Goal: Task Accomplishment & Management: Manage account settings

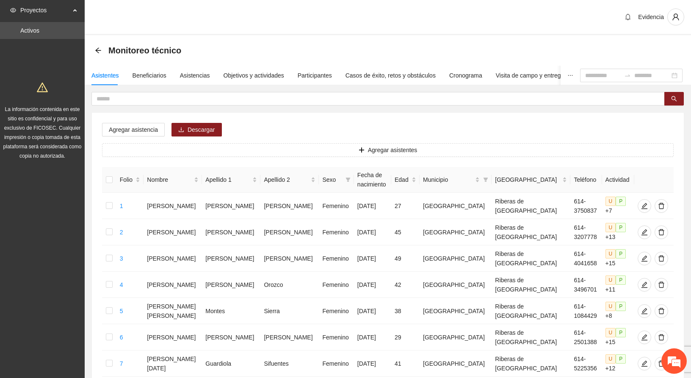
click at [317, 12] on div "Evidencia" at bounding box center [388, 17] width 606 height 35
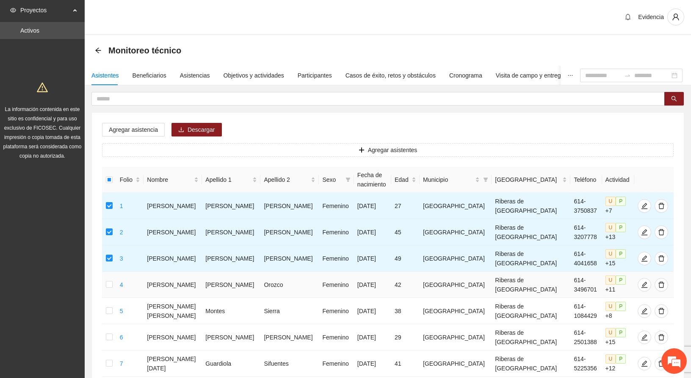
click at [116, 287] on td at bounding box center [109, 284] width 14 height 26
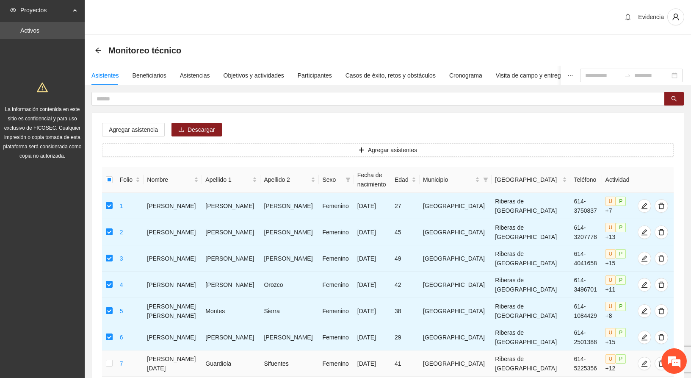
click at [116, 362] on td at bounding box center [109, 363] width 14 height 26
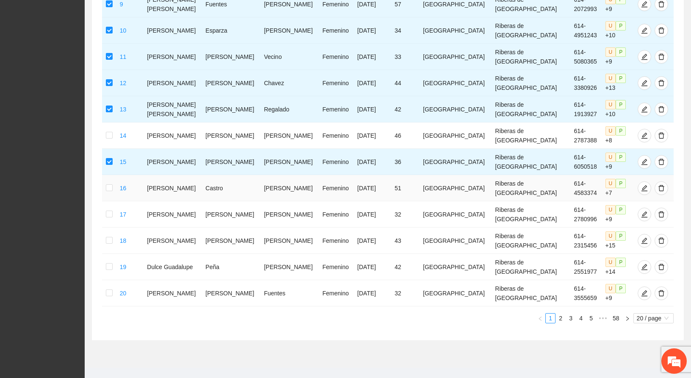
scroll to position [421, 0]
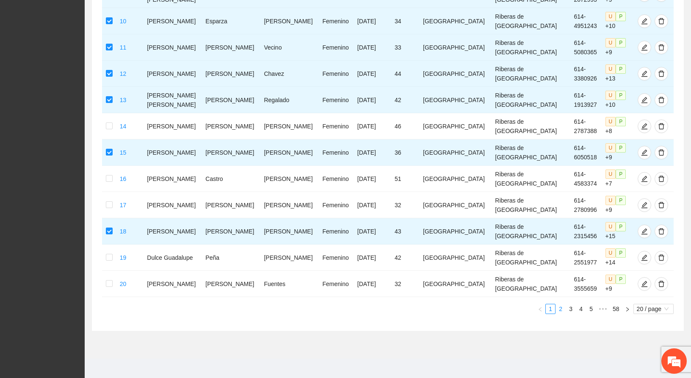
click at [559, 304] on link "2" at bounding box center [560, 308] width 9 height 9
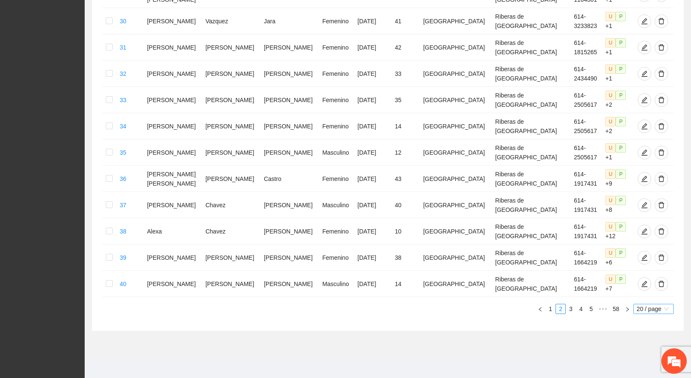
click at [644, 304] on span "20 / page" at bounding box center [653, 308] width 33 height 9
click at [642, 361] on div "100 / page" at bounding box center [653, 364] width 31 height 9
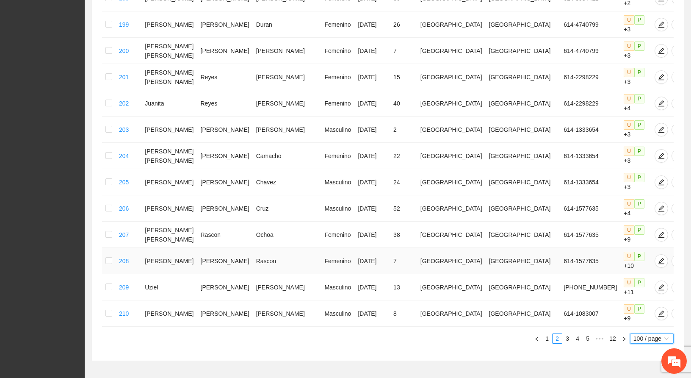
scroll to position [2502, 0]
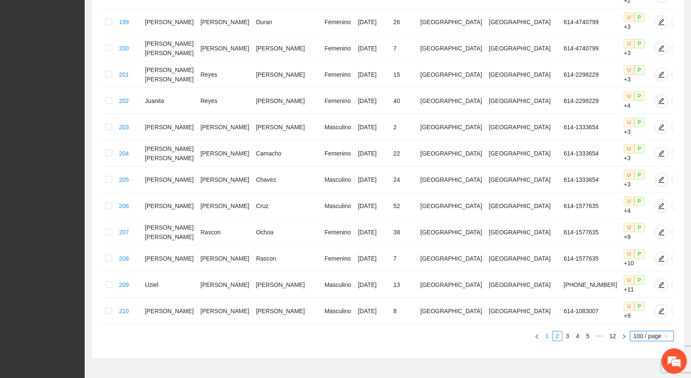
click at [546, 331] on link "1" at bounding box center [546, 335] width 9 height 9
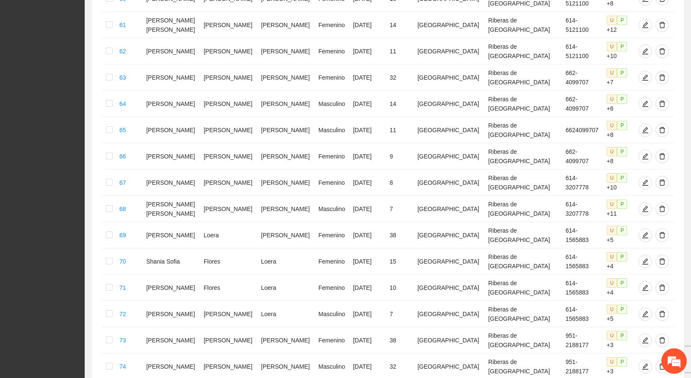
scroll to position [1486, 0]
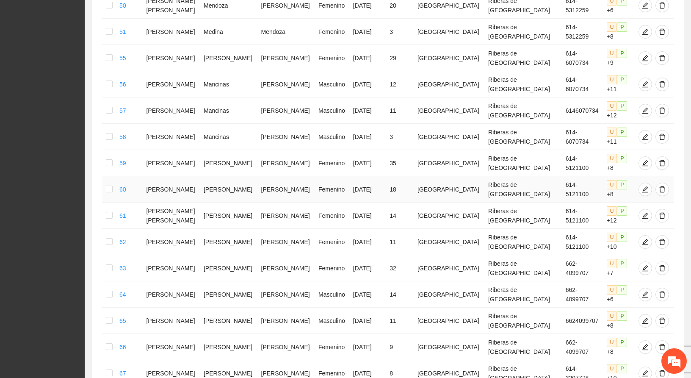
click at [105, 176] on td at bounding box center [109, 189] width 14 height 26
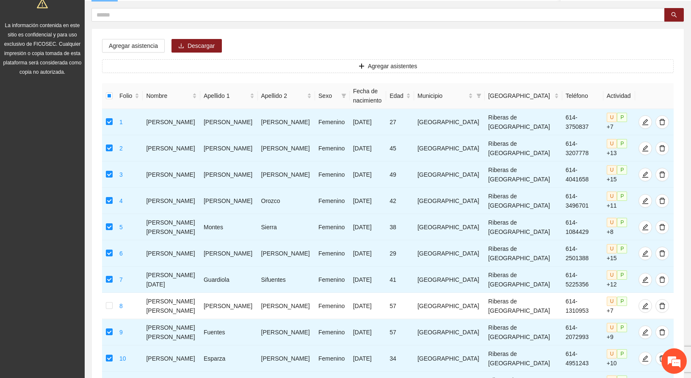
scroll to position [0, 0]
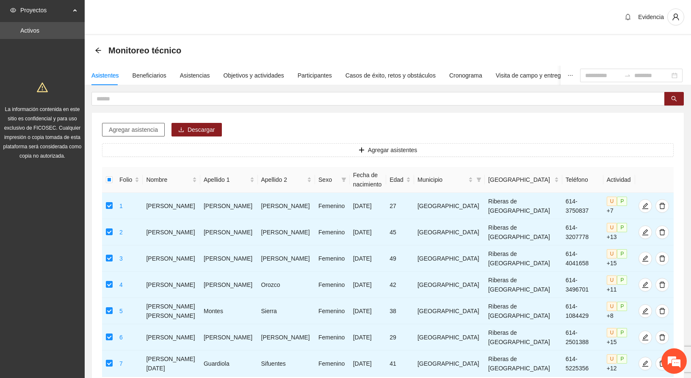
click at [136, 134] on span "Agregar asistencia" at bounding box center [133, 129] width 49 height 9
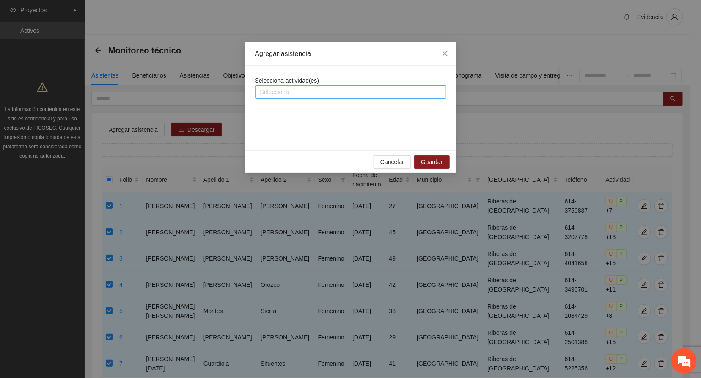
click at [311, 93] on div at bounding box center [350, 92] width 187 height 10
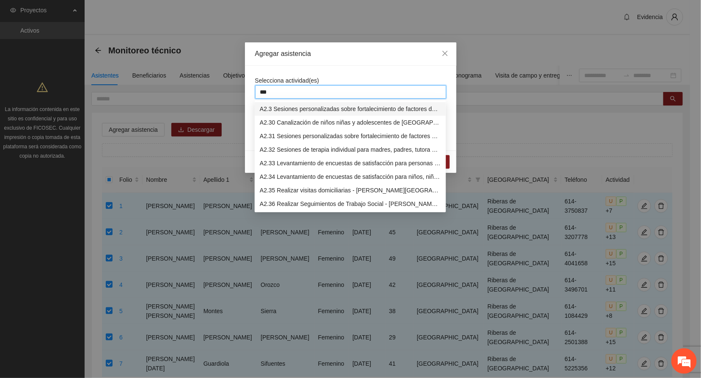
type input "****"
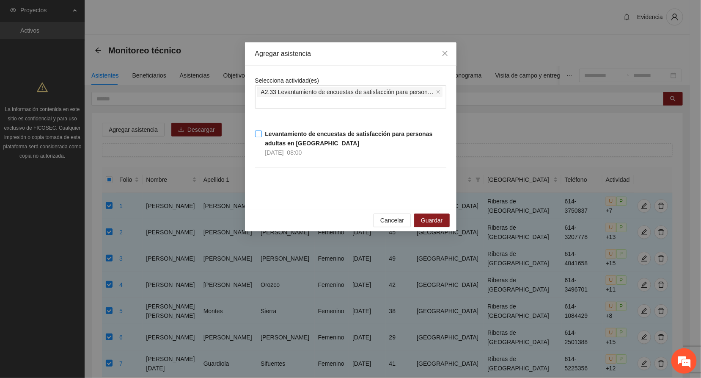
click at [271, 141] on strong "Levantamiento de encuestas de satisfacción para personas adultas en [GEOGRAPHIC…" at bounding box center [349, 138] width 168 height 16
click at [423, 221] on span "Guardar" at bounding box center [432, 219] width 22 height 9
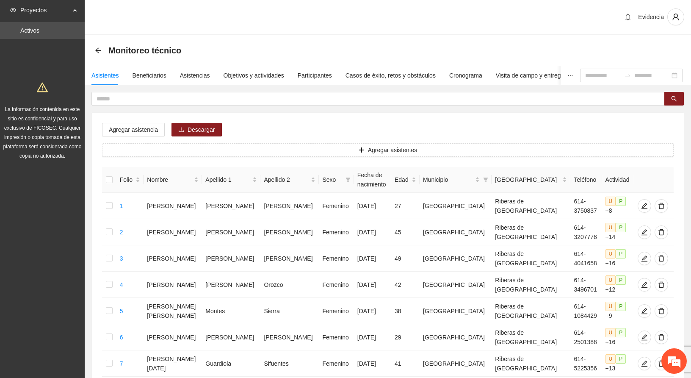
click at [463, 4] on div "Evidencia" at bounding box center [388, 17] width 606 height 35
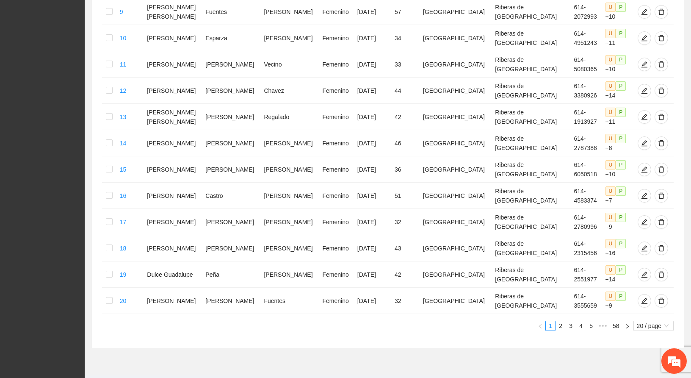
scroll to position [421, 0]
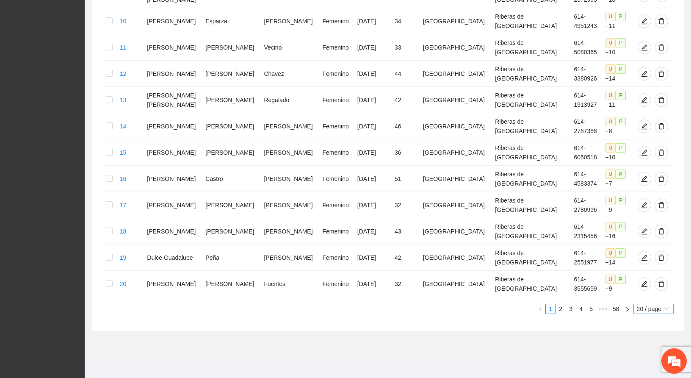
click at [652, 304] on span "20 / page" at bounding box center [653, 308] width 33 height 9
click at [645, 360] on div "100 / page" at bounding box center [653, 364] width 31 height 9
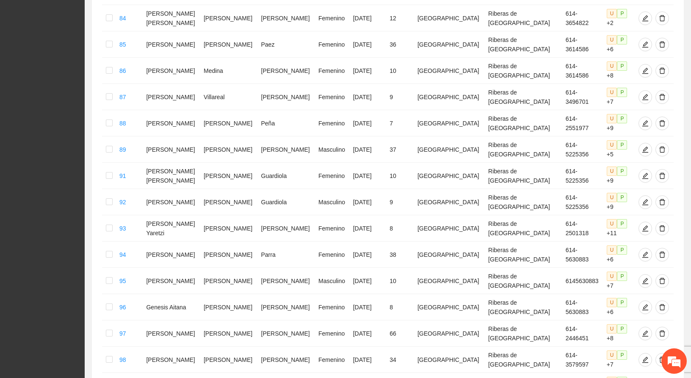
scroll to position [2502, 0]
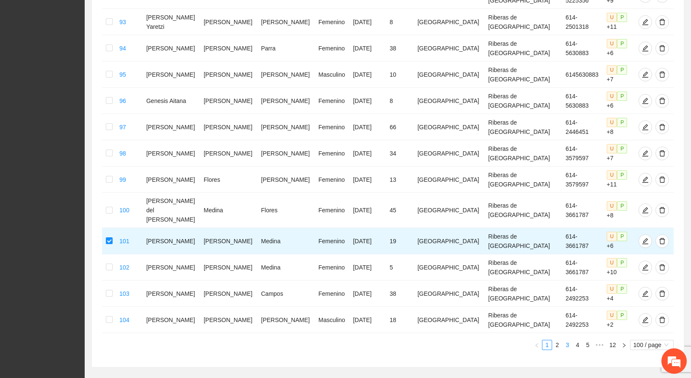
click at [564, 340] on link "3" at bounding box center [566, 344] width 9 height 9
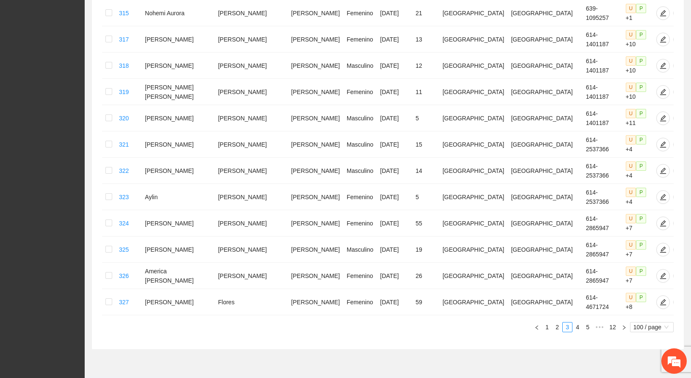
scroll to position [2106, 0]
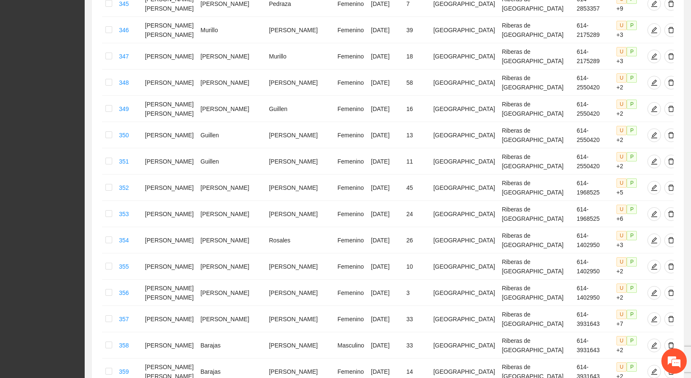
scroll to position [618, 0]
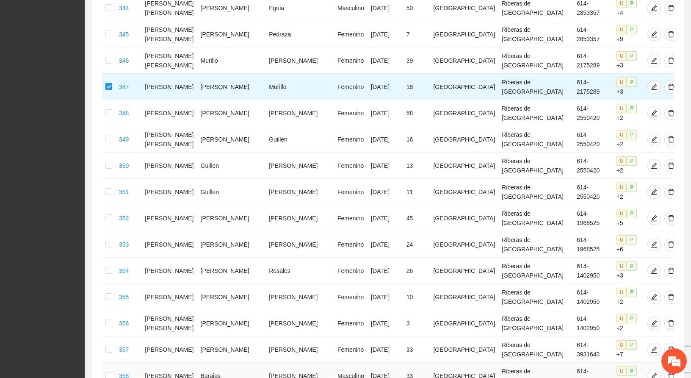
click at [107, 362] on td at bounding box center [109, 375] width 14 height 26
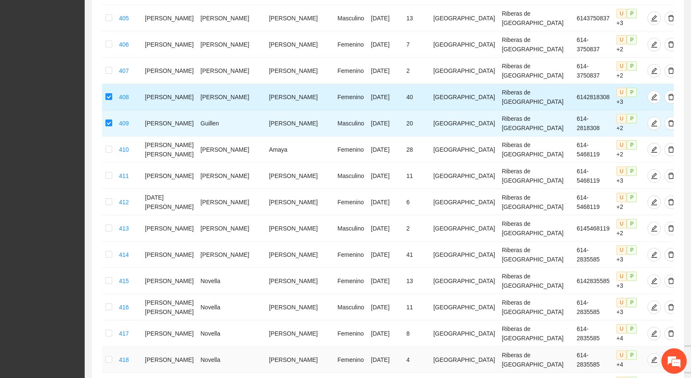
scroll to position [2141, 0]
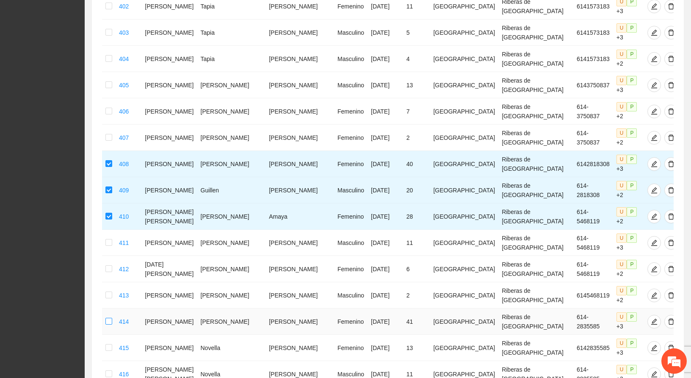
click at [112, 317] on label at bounding box center [108, 321] width 7 height 9
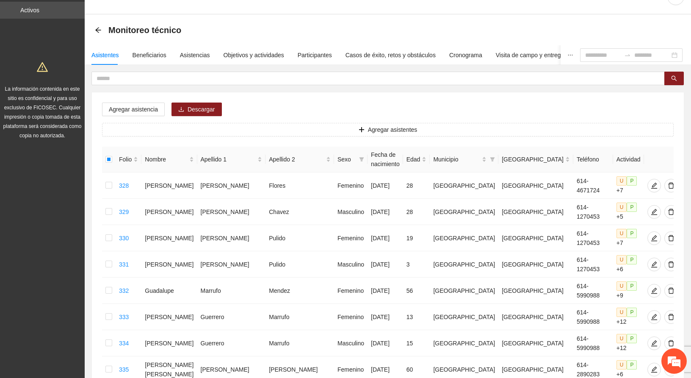
scroll to position [0, 0]
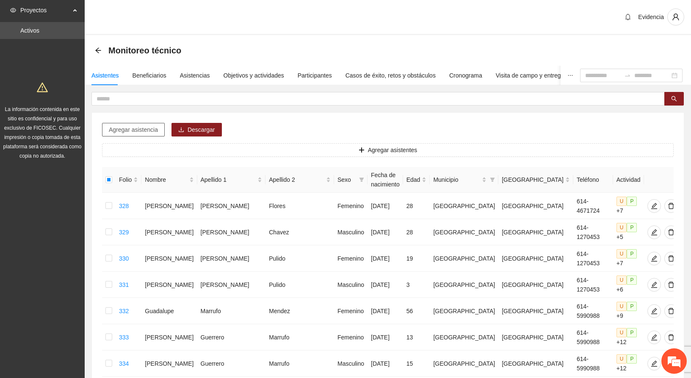
click at [130, 130] on span "Agregar asistencia" at bounding box center [133, 129] width 49 height 9
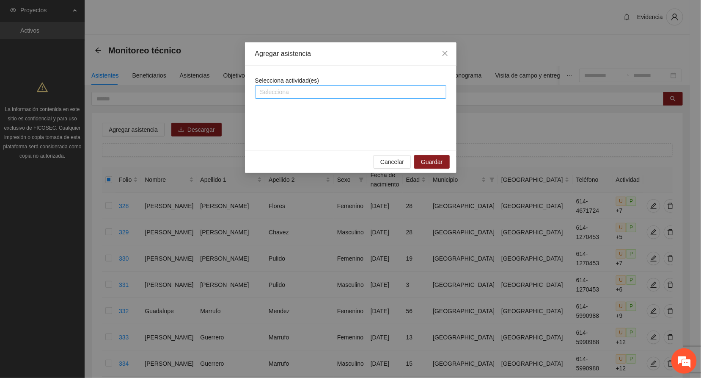
click at [338, 90] on div at bounding box center [350, 92] width 187 height 10
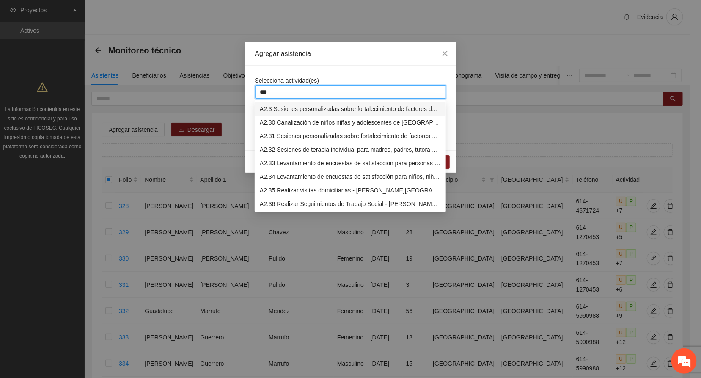
type input "****"
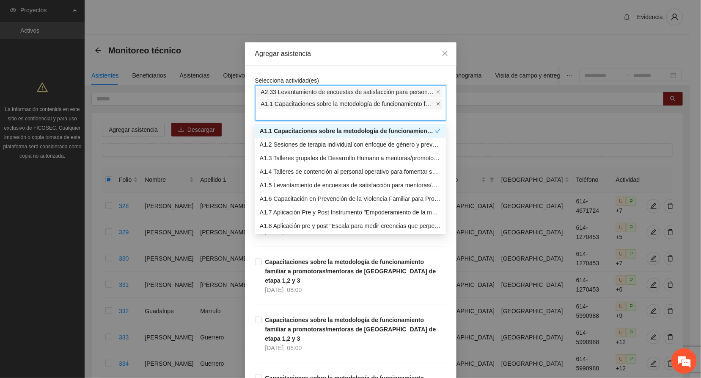
click at [437, 104] on icon "close" at bounding box center [438, 103] width 3 height 3
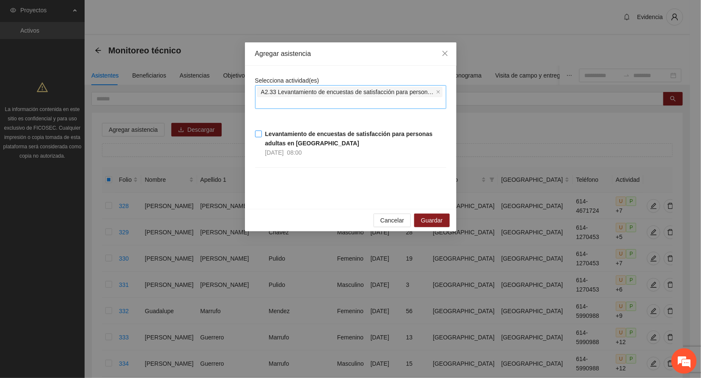
click at [263, 133] on span "Levantamiento de encuestas de satisfacción para personas adultas en [GEOGRAPHIC…" at bounding box center [354, 143] width 185 height 28
click at [427, 223] on span "Guardar" at bounding box center [432, 219] width 22 height 9
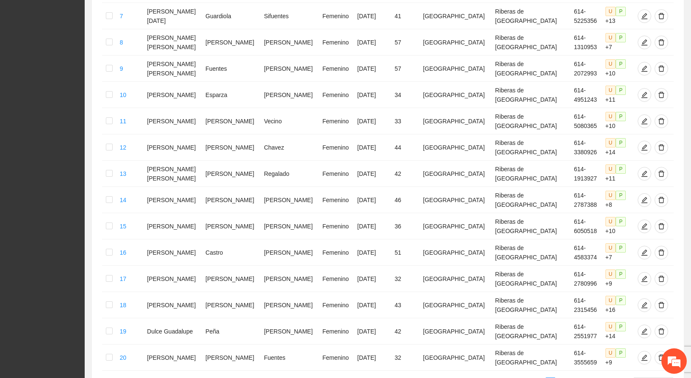
scroll to position [421, 0]
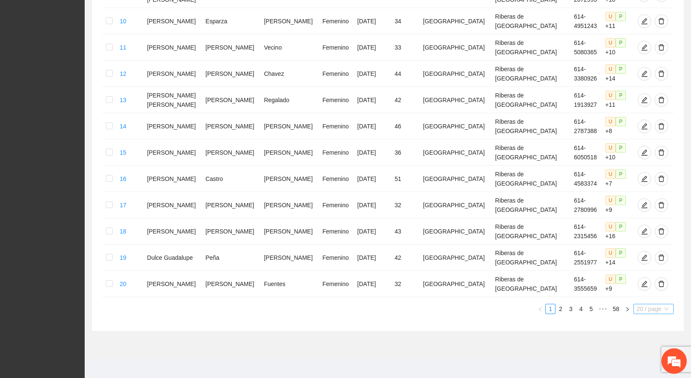
click at [651, 304] on span "20 / page" at bounding box center [653, 308] width 33 height 9
click at [642, 361] on div "100 / page" at bounding box center [653, 364] width 31 height 9
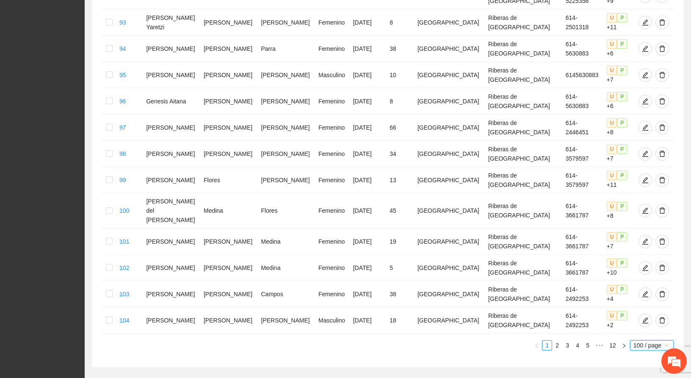
scroll to position [2502, 0]
click at [584, 340] on link "5" at bounding box center [587, 344] width 9 height 9
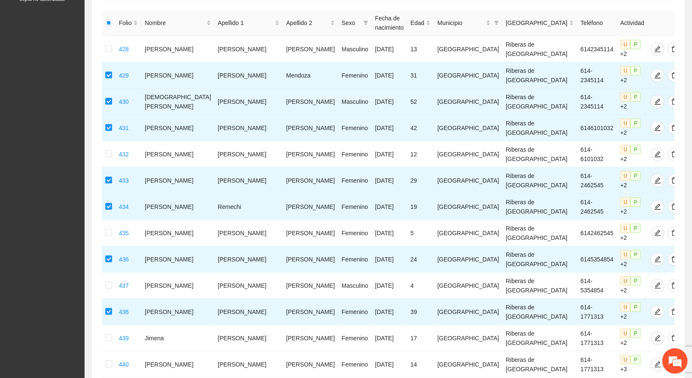
scroll to position [0, 0]
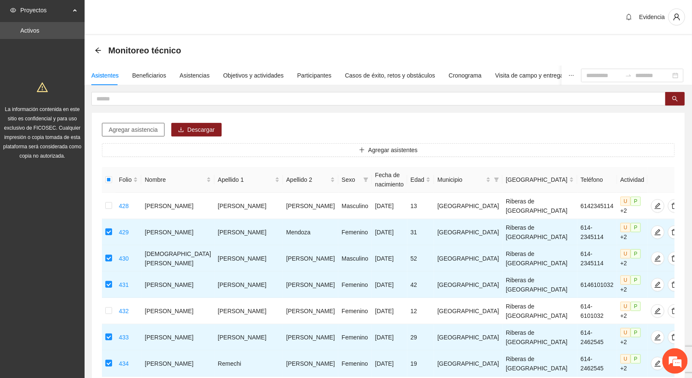
click at [149, 131] on span "Agregar asistencia" at bounding box center [133, 129] width 49 height 9
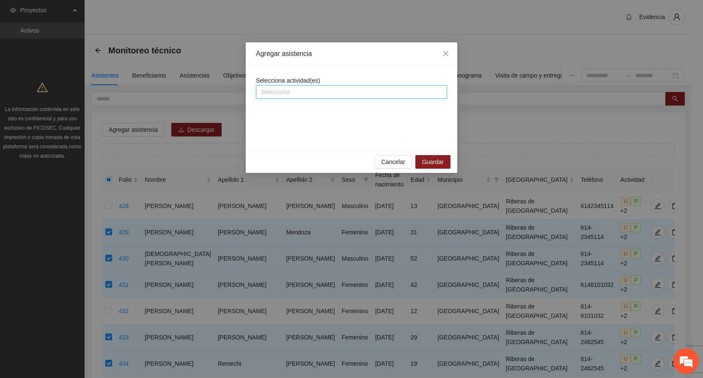
click at [315, 91] on div at bounding box center [351, 92] width 187 height 10
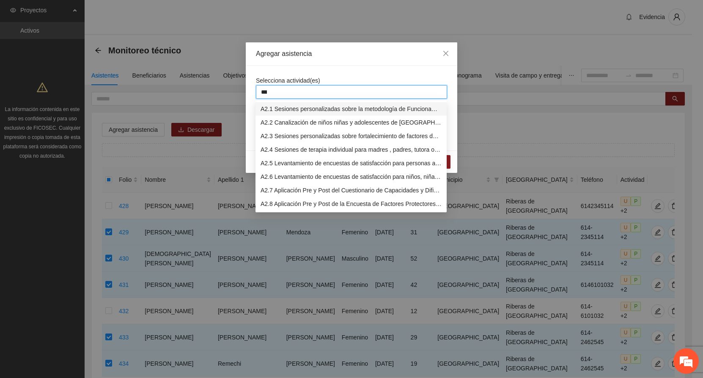
type input "****"
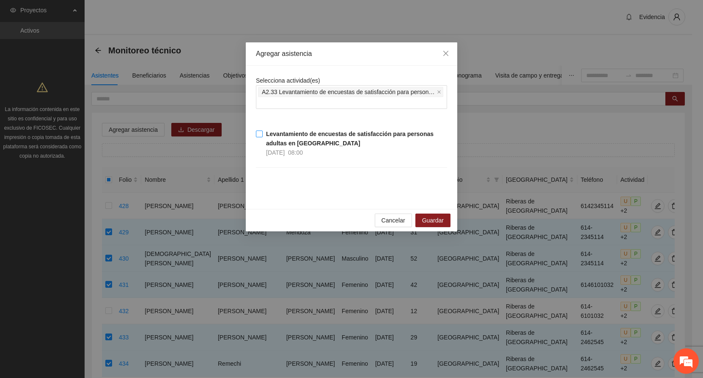
click at [266, 131] on strong "Levantamiento de encuestas de satisfacción para personas adultas en [GEOGRAPHIC…" at bounding box center [350, 138] width 168 height 16
click at [423, 218] on span "Guardar" at bounding box center [433, 219] width 22 height 9
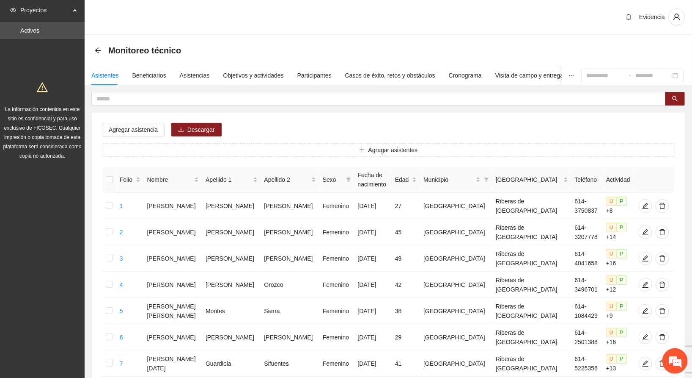
click at [305, 19] on div "Evidencia" at bounding box center [389, 17] width 608 height 35
click at [464, 0] on div "Evidencia" at bounding box center [389, 17] width 608 height 35
click at [598, 22] on div "Evidencia" at bounding box center [389, 17] width 608 height 35
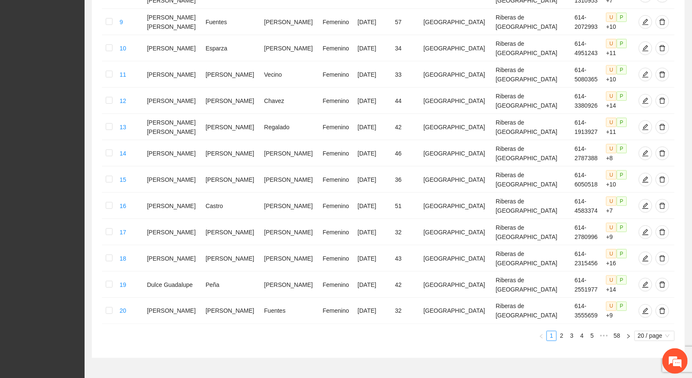
scroll to position [421, 0]
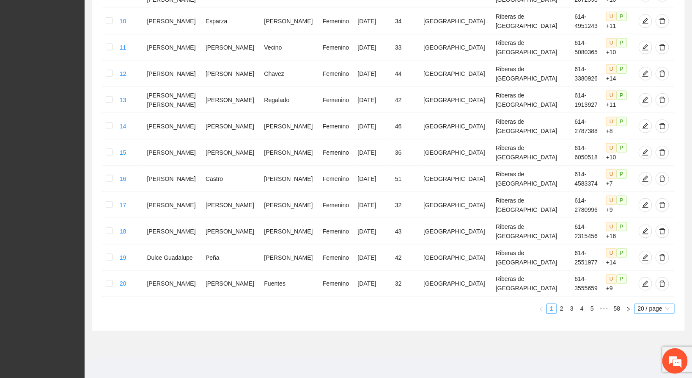
click at [648, 304] on span "20 / page" at bounding box center [654, 308] width 33 height 9
click at [645, 360] on div "100 / page" at bounding box center [655, 364] width 31 height 9
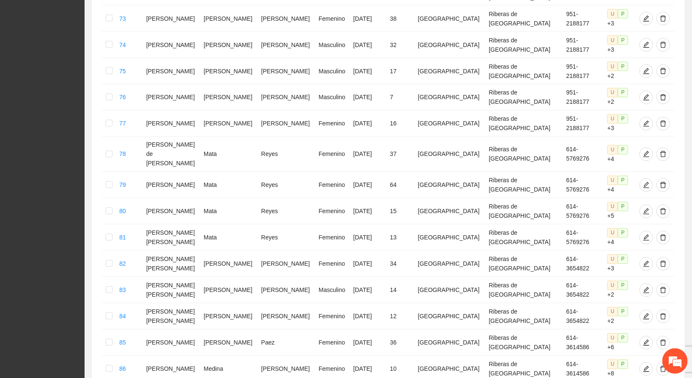
scroll to position [2502, 0]
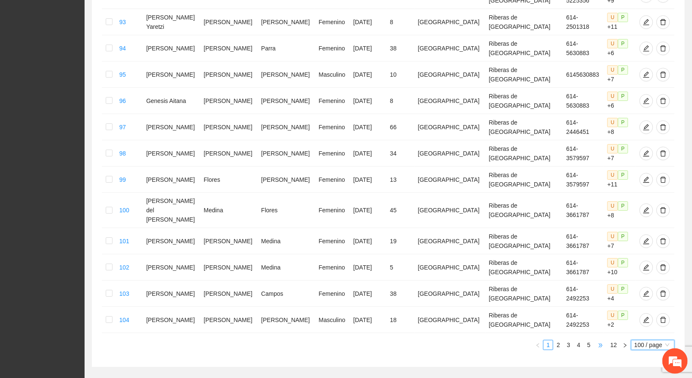
click at [596, 339] on span "•••" at bounding box center [601, 344] width 14 height 10
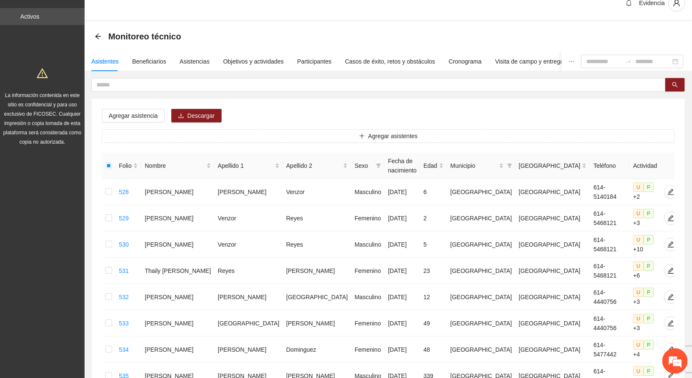
scroll to position [0, 0]
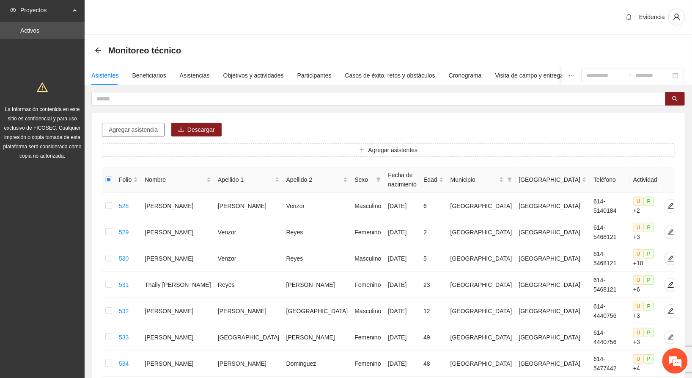
click at [135, 127] on span "Agregar asistencia" at bounding box center [133, 129] width 49 height 9
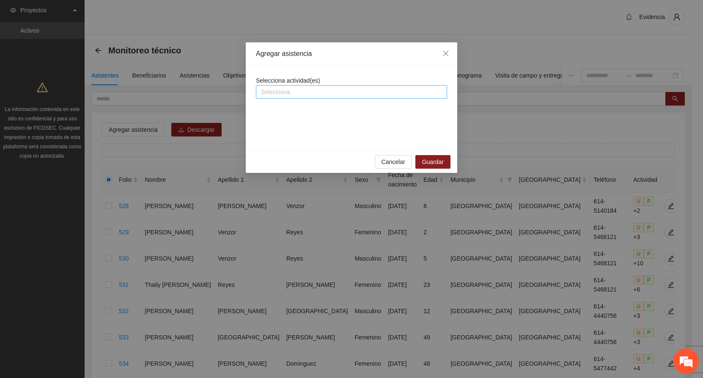
click at [333, 91] on div at bounding box center [351, 92] width 187 height 10
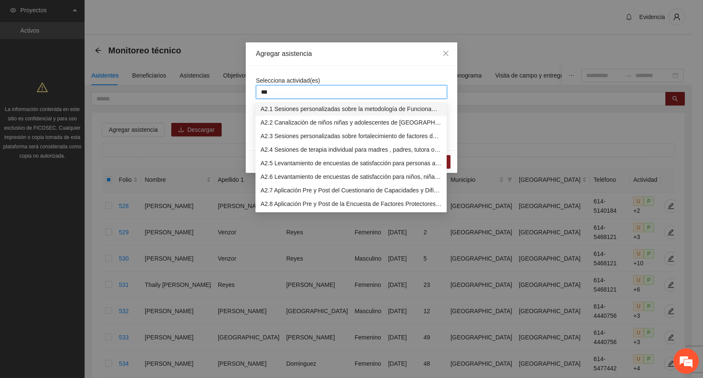
type input "****"
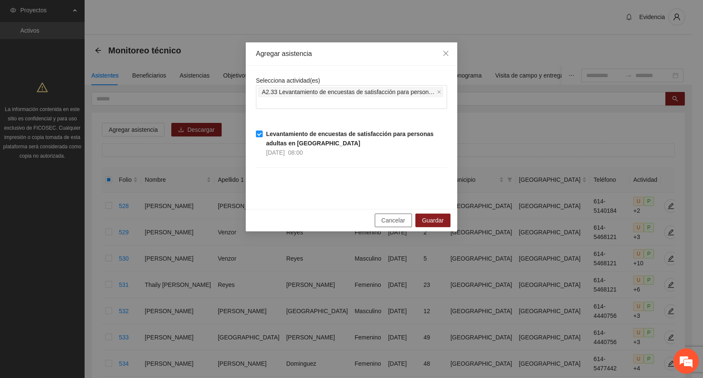
click at [398, 224] on span "Cancelar" at bounding box center [394, 219] width 24 height 9
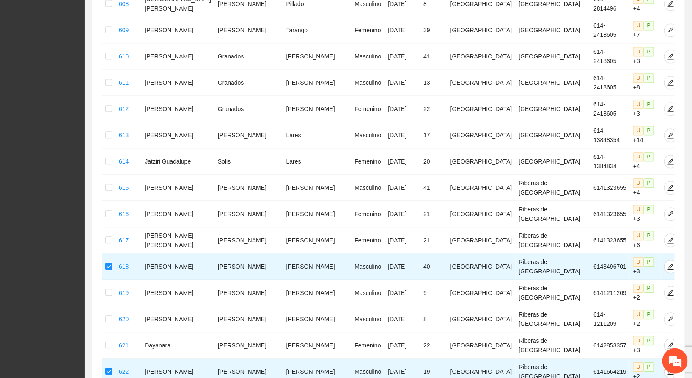
scroll to position [2172, 0]
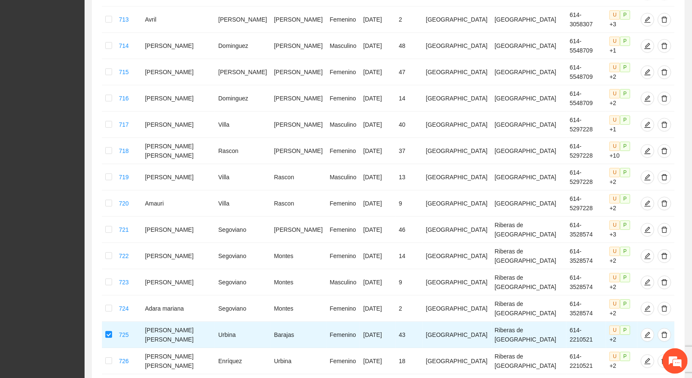
scroll to position [2386, 0]
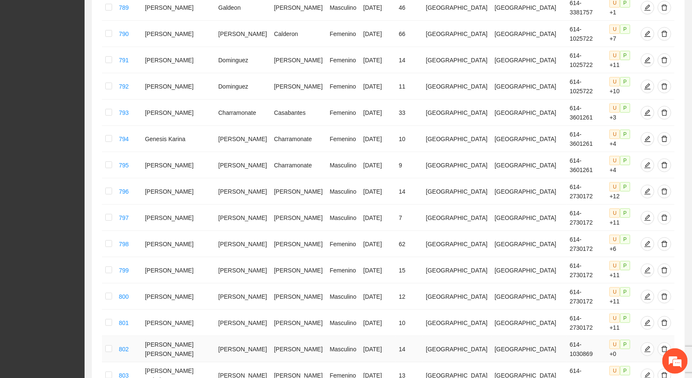
scroll to position [1651, 0]
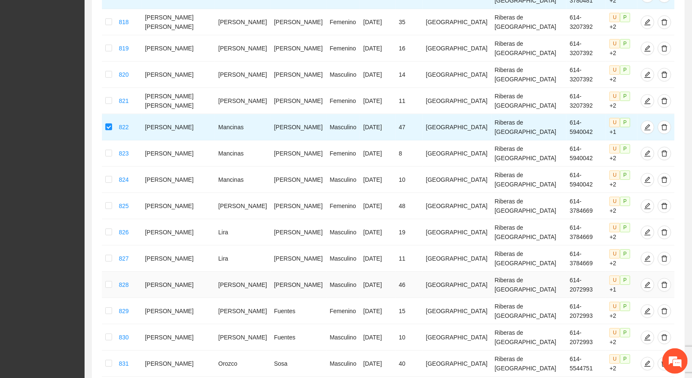
scroll to position [2341, 0]
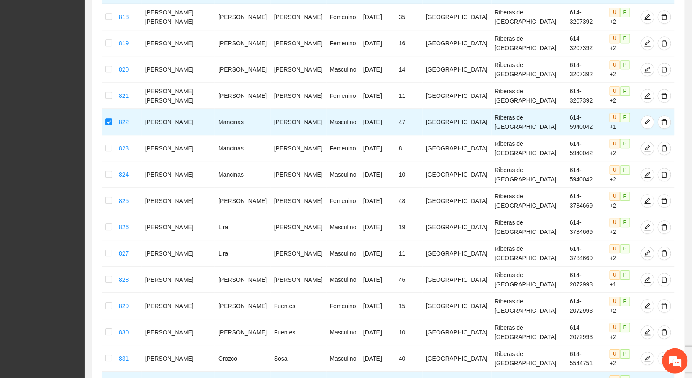
drag, startPoint x: 550, startPoint y: 332, endPoint x: 551, endPoint y: 308, distance: 24.2
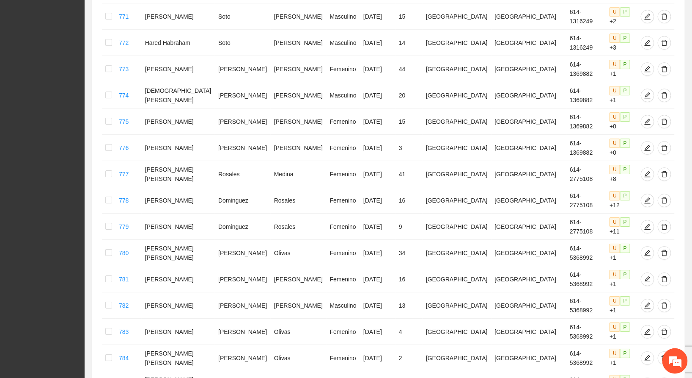
scroll to position [0, 0]
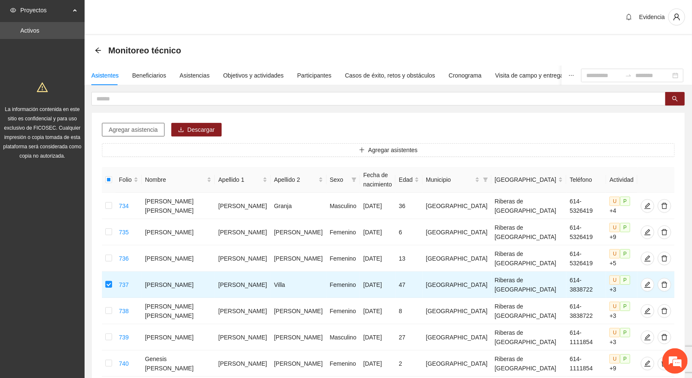
click at [119, 132] on span "Agregar asistencia" at bounding box center [133, 129] width 49 height 9
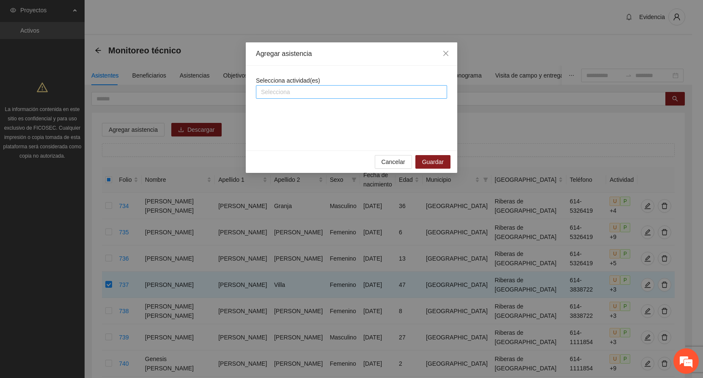
click at [333, 95] on div at bounding box center [351, 92] width 187 height 10
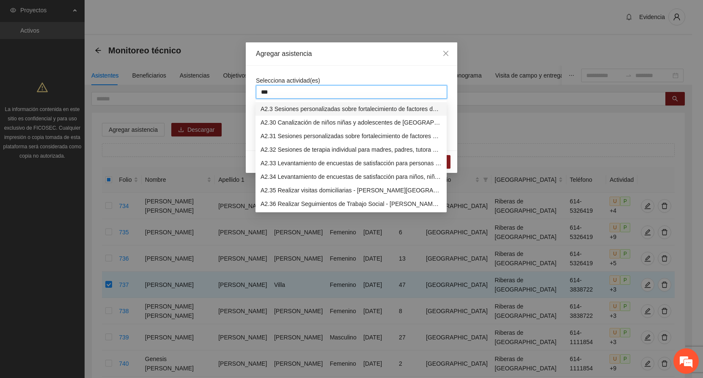
type input "****"
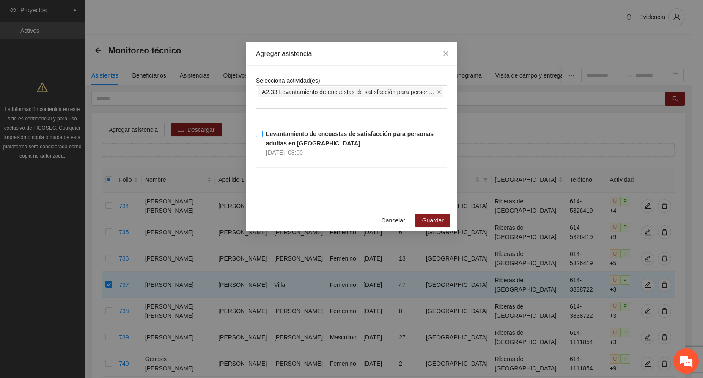
click at [300, 135] on strong "Levantamiento de encuestas de satisfacción para personas adultas en [GEOGRAPHIC…" at bounding box center [350, 138] width 168 height 16
click at [434, 225] on span "Guardar" at bounding box center [433, 219] width 22 height 9
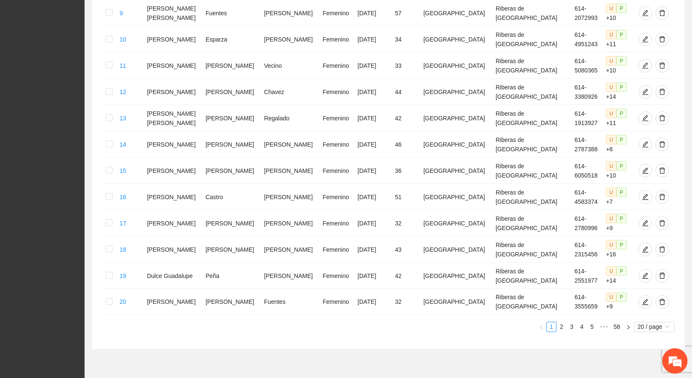
scroll to position [421, 0]
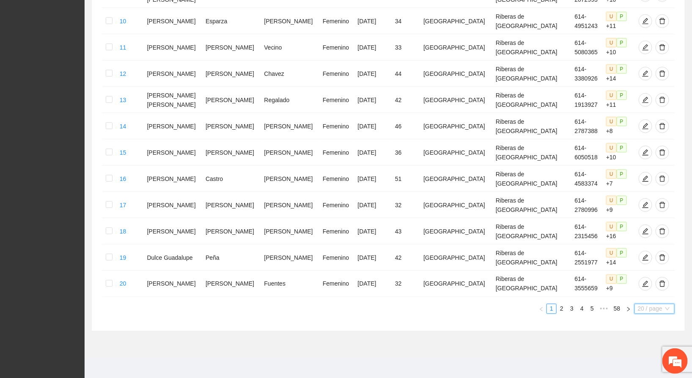
click at [653, 309] on input "Page Size" at bounding box center [650, 308] width 25 height 9
click at [643, 360] on div "100 / page" at bounding box center [655, 364] width 31 height 9
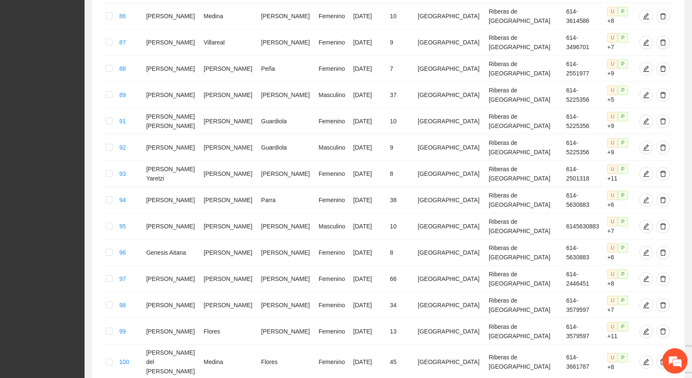
scroll to position [2502, 0]
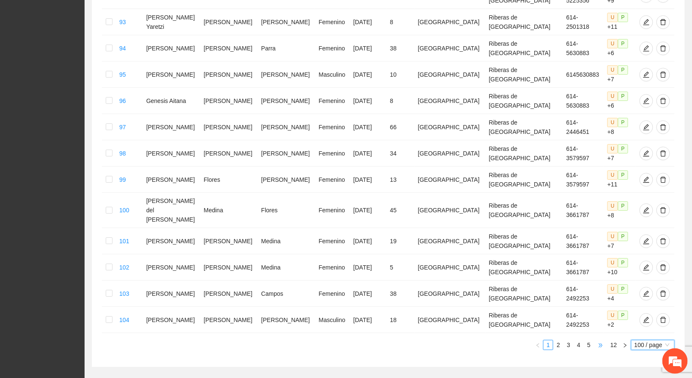
click at [602, 339] on span "•••" at bounding box center [601, 344] width 14 height 10
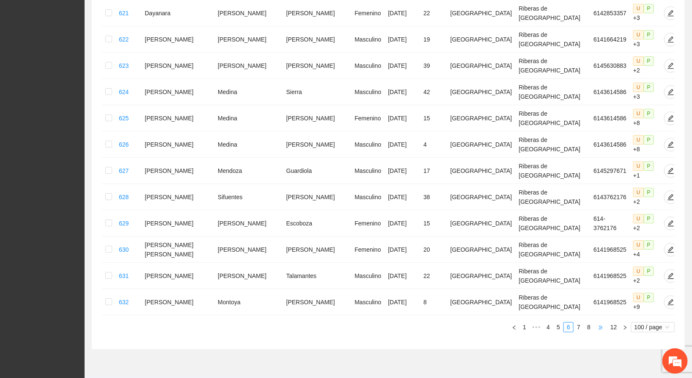
scroll to position [2173, 0]
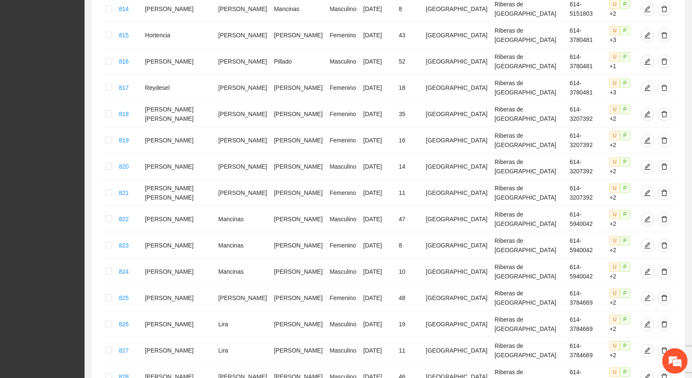
scroll to position [2299, 0]
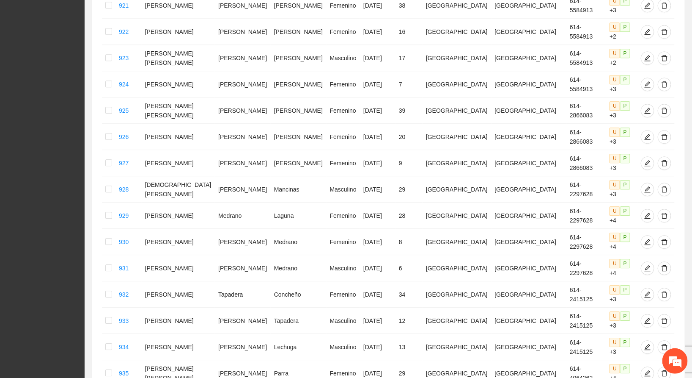
scroll to position [2263, 0]
